Goal: Use online tool/utility: Use online tool/utility

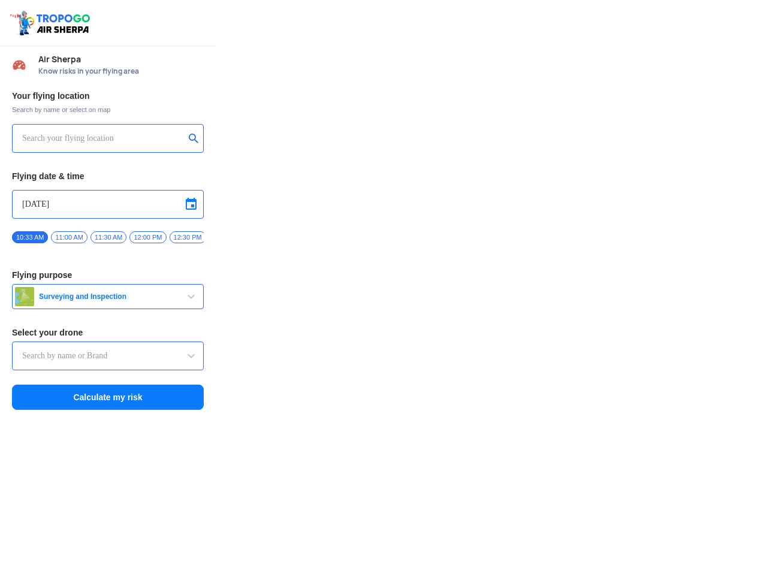
type input "DJI Mini2"
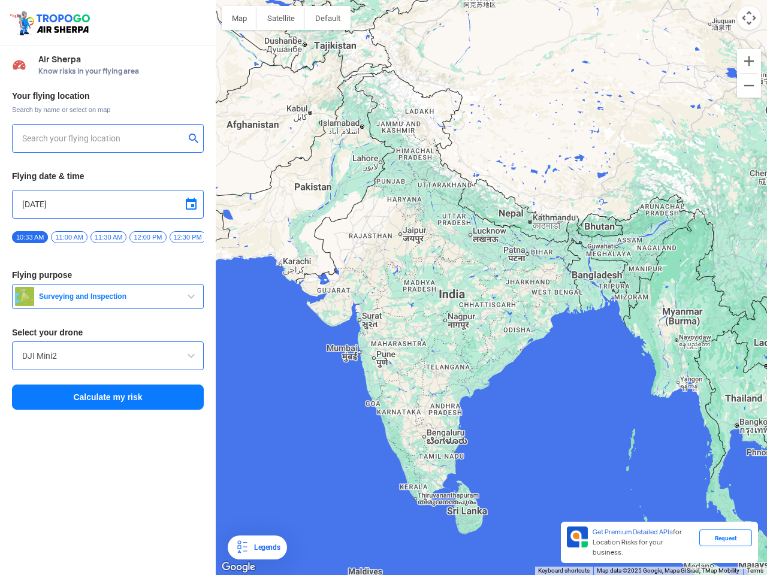
click at [52, 23] on img at bounding box center [51, 23] width 85 height 28
click at [103, 138] on input "text" at bounding box center [103, 138] width 162 height 14
click at [196, 140] on button "submit" at bounding box center [196, 140] width 14 height 12
click at [108, 204] on input "[DATE]" at bounding box center [107, 204] width 171 height 14
click at [191, 204] on div at bounding box center [383, 287] width 767 height 575
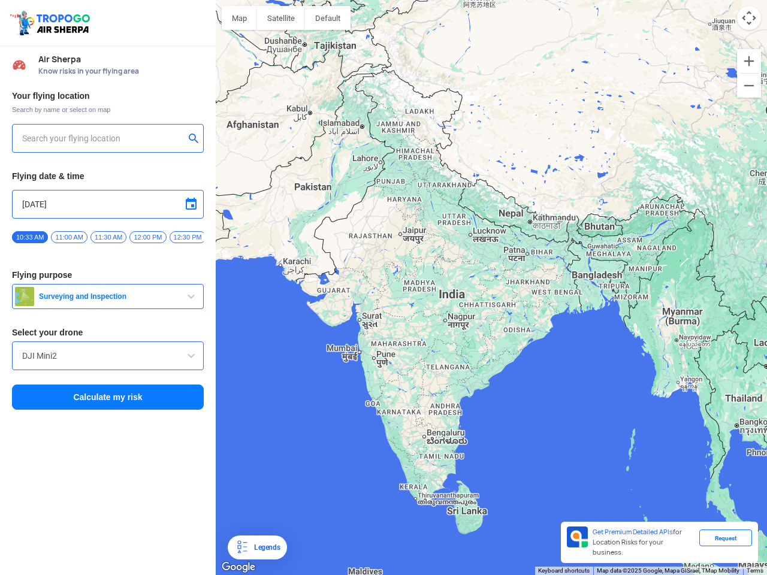
click at [30, 237] on div at bounding box center [383, 287] width 767 height 575
click at [69, 237] on div at bounding box center [383, 287] width 767 height 575
click at [108, 237] on div at bounding box center [383, 287] width 767 height 575
click at [147, 237] on div at bounding box center [383, 287] width 767 height 575
click at [186, 237] on div at bounding box center [383, 287] width 767 height 575
